Goal: Task Accomplishment & Management: Manage account settings

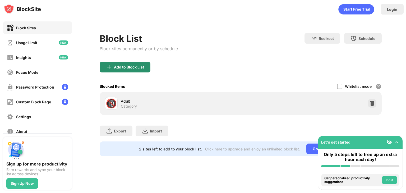
click at [140, 70] on div "Add to Block List" at bounding box center [125, 67] width 51 height 11
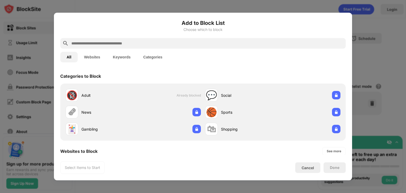
click at [170, 43] on input "text" at bounding box center [207, 43] width 273 height 6
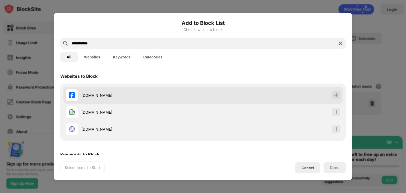
type input "**********"
click at [333, 96] on img at bounding box center [335, 94] width 5 height 5
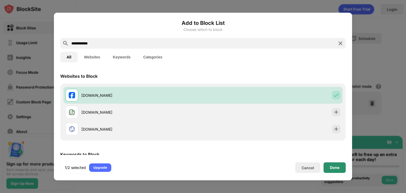
click at [331, 166] on div "Done" at bounding box center [335, 167] width 10 height 4
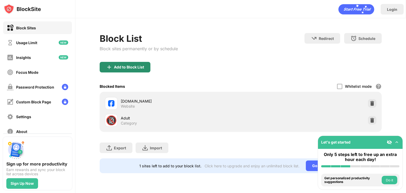
click at [132, 63] on div "Add to Block List" at bounding box center [125, 67] width 51 height 11
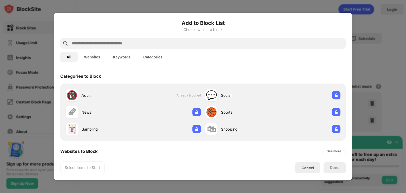
click at [130, 43] on input "text" at bounding box center [207, 43] width 273 height 6
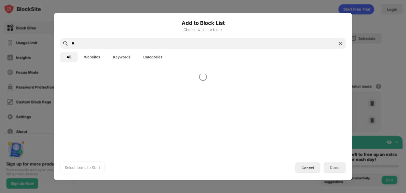
type input "*"
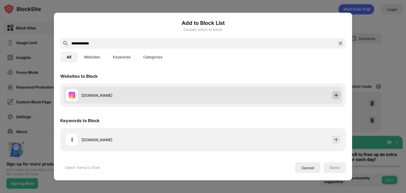
type input "**********"
click at [339, 97] on div at bounding box center [336, 95] width 8 height 8
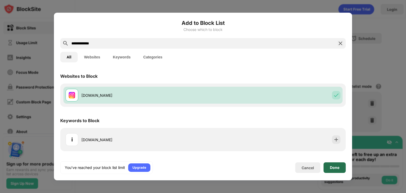
click at [338, 169] on div "Done" at bounding box center [335, 167] width 10 height 4
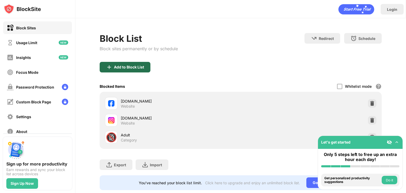
click at [133, 69] on div "Add to Block List" at bounding box center [125, 67] width 51 height 11
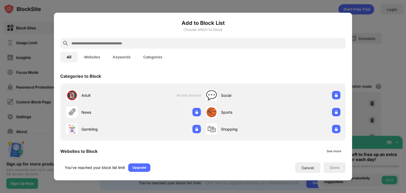
click at [386, 35] on div at bounding box center [203, 96] width 406 height 193
